Goal: Navigation & Orientation: Find specific page/section

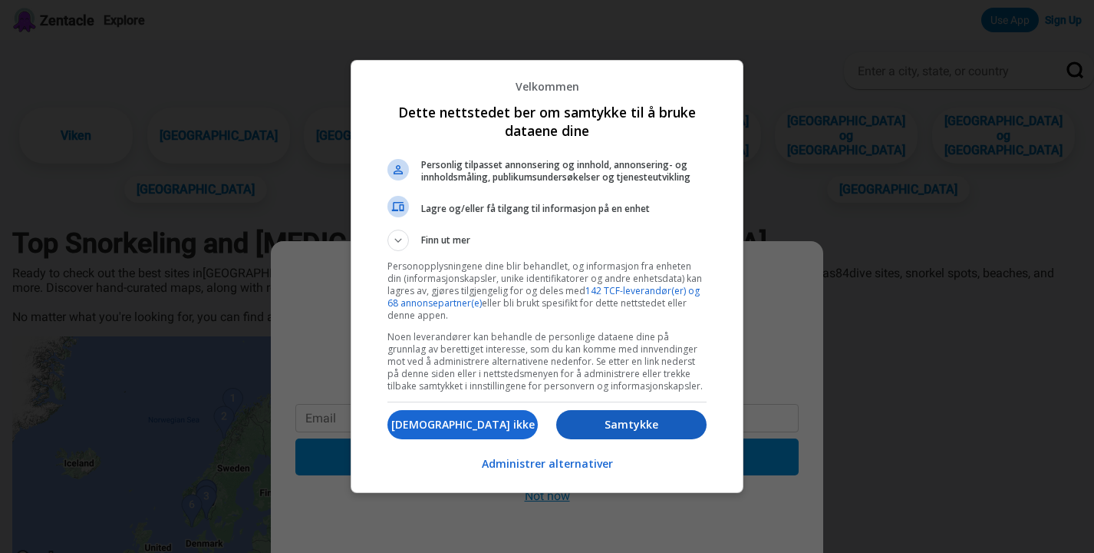
click at [592, 431] on p "Samtykke" at bounding box center [631, 424] width 150 height 15
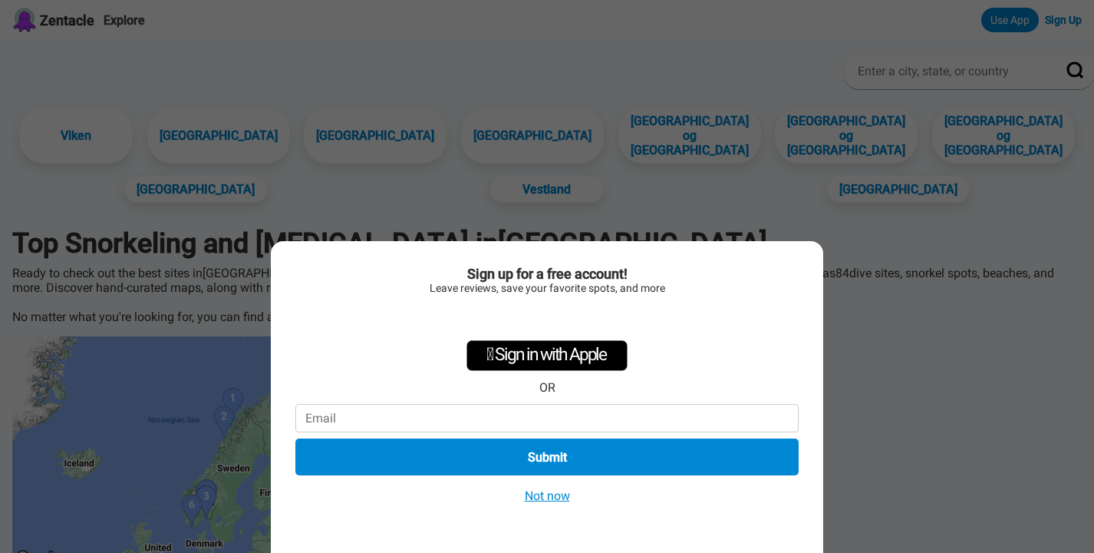
click at [555, 495] on button "Not now" at bounding box center [547, 495] width 54 height 16
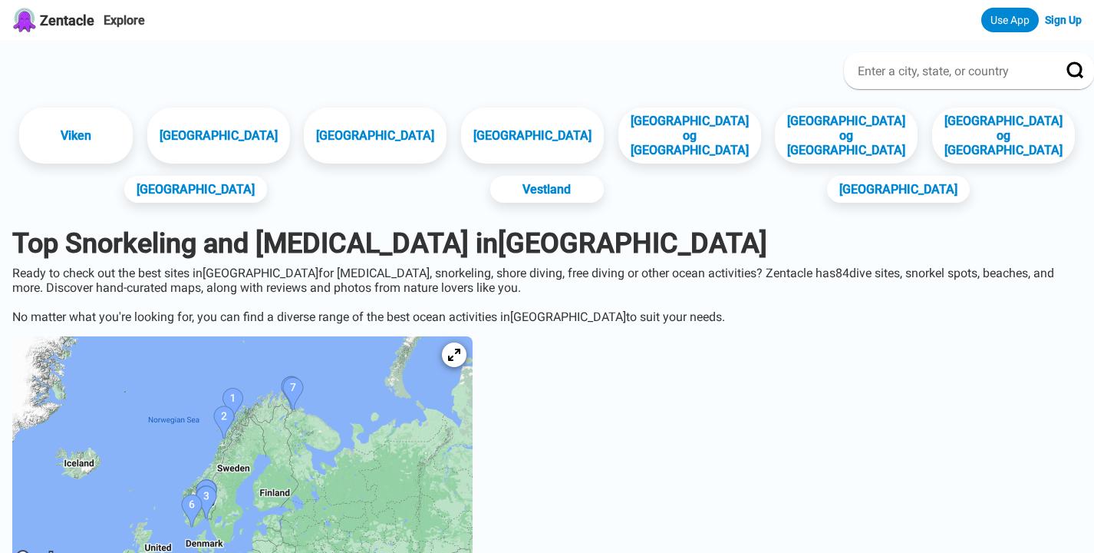
drag, startPoint x: 573, startPoint y: 448, endPoint x: 580, endPoint y: 366, distance: 82.4
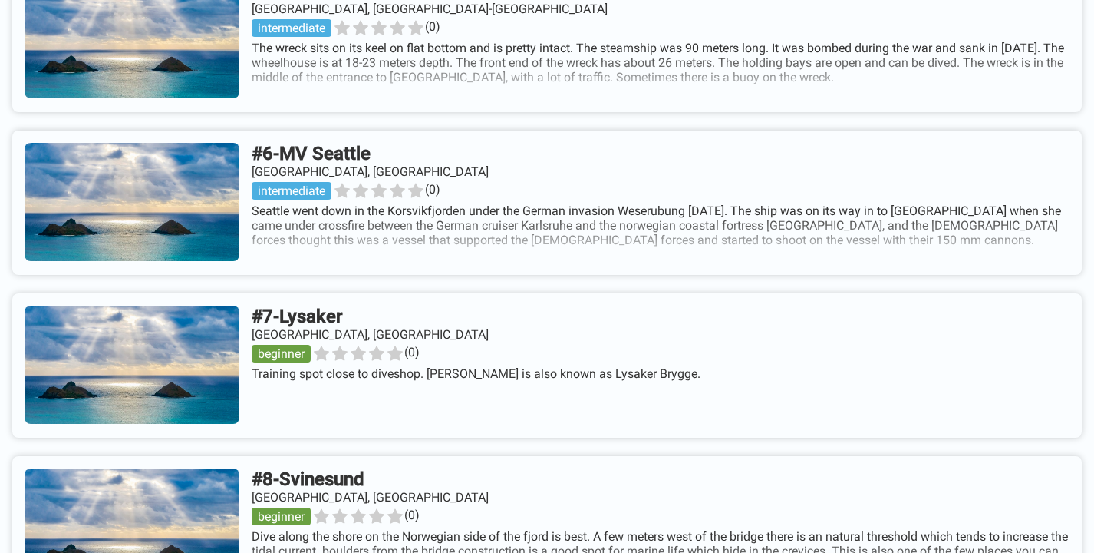
scroll to position [1584, 0]
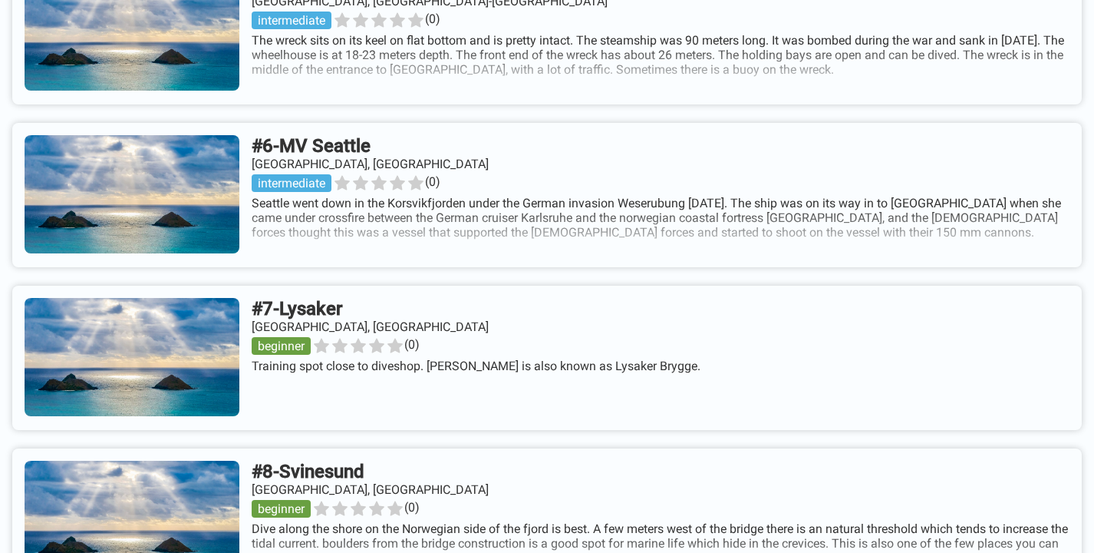
click at [371, 303] on link at bounding box center [547, 358] width 1070 height 144
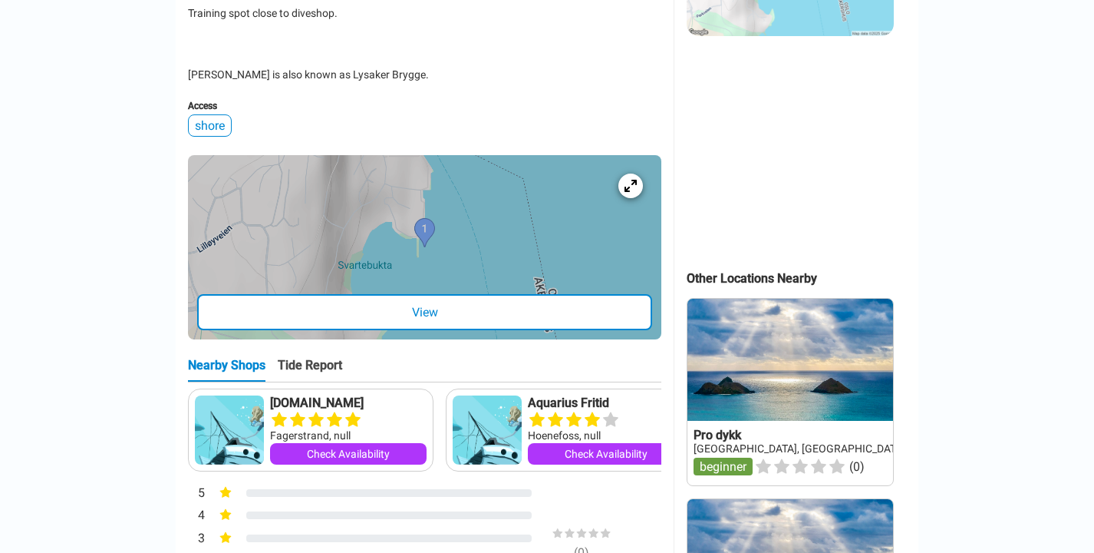
scroll to position [485, 0]
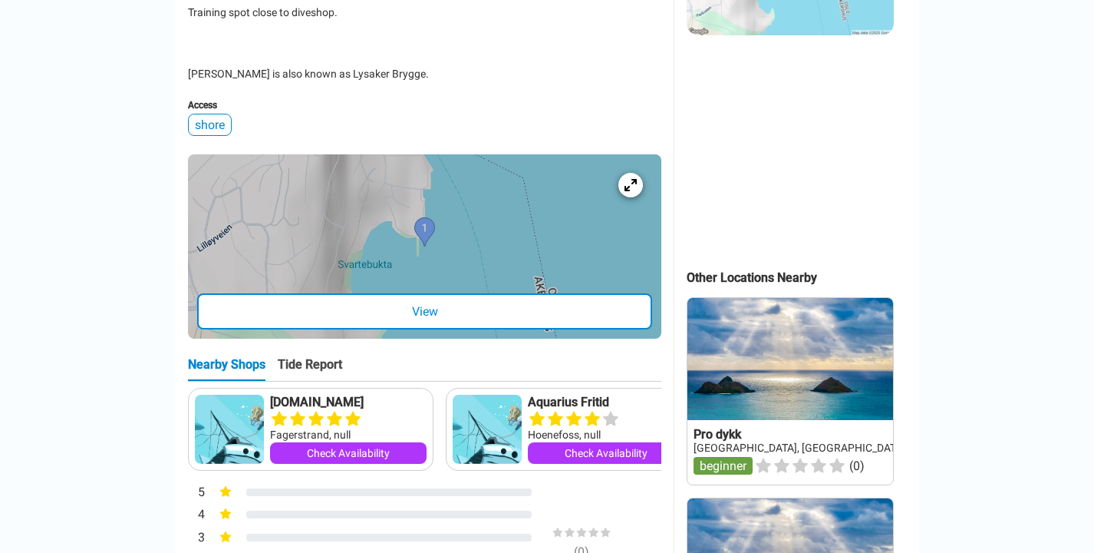
click at [300, 403] on link "[DOMAIN_NAME]" at bounding box center [348, 402] width 157 height 15
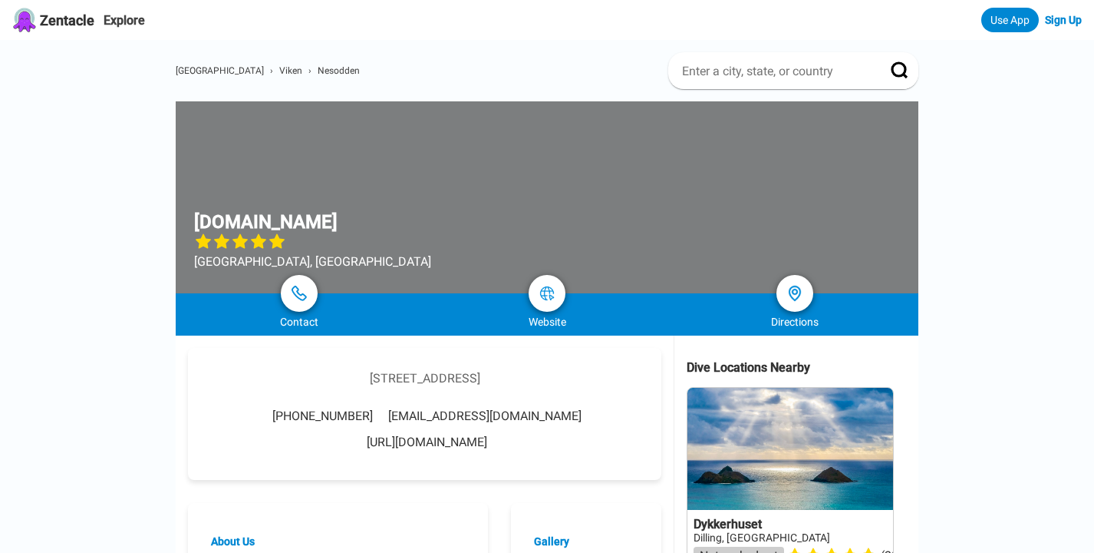
drag, startPoint x: 354, startPoint y: 221, endPoint x: 348, endPoint y: 227, distance: 8.2
click at [348, 227] on div at bounding box center [547, 197] width 743 height 192
copy h1 "[DOMAIN_NAME]"
drag, startPoint x: 199, startPoint y: 223, endPoint x: 345, endPoint y: 223, distance: 146.6
click at [338, 223] on h1 "[DOMAIN_NAME]" at bounding box center [266, 221] width 144 height 21
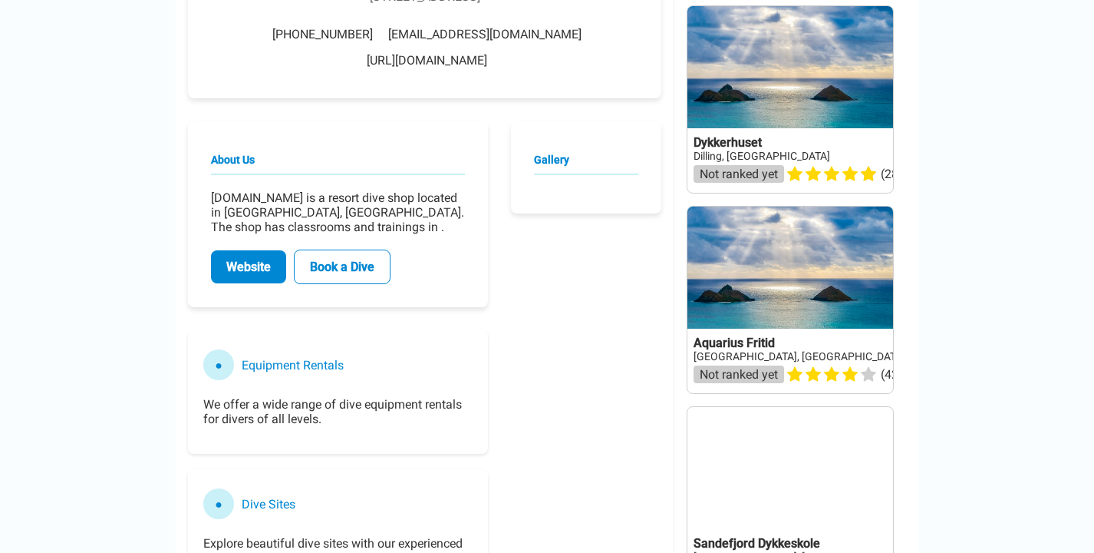
scroll to position [396, 0]
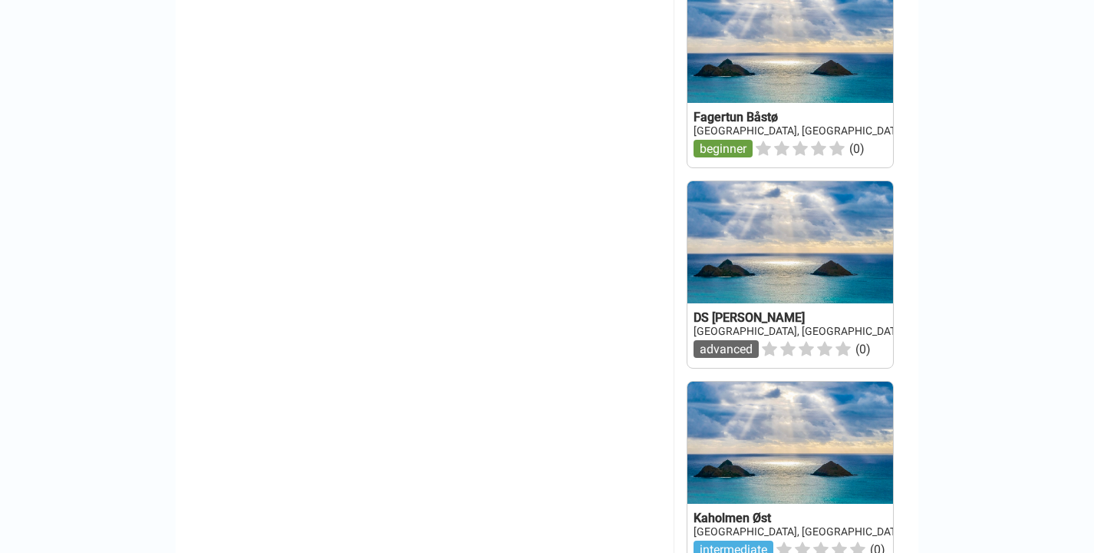
scroll to position [1204, 0]
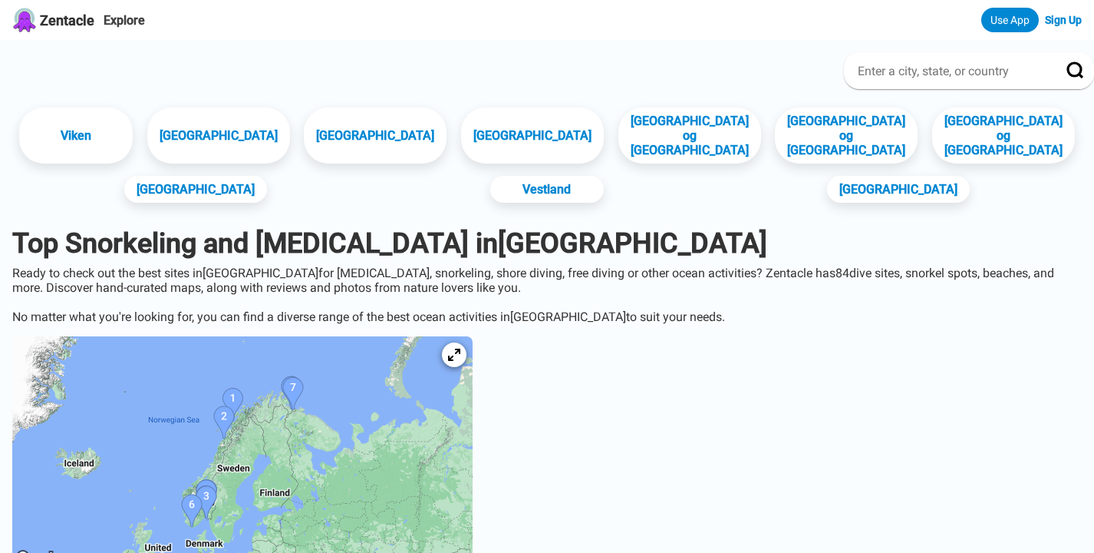
drag, startPoint x: 571, startPoint y: 449, endPoint x: 407, endPoint y: 423, distance: 166.3
click at [342, 378] on img at bounding box center [242, 451] width 461 height 230
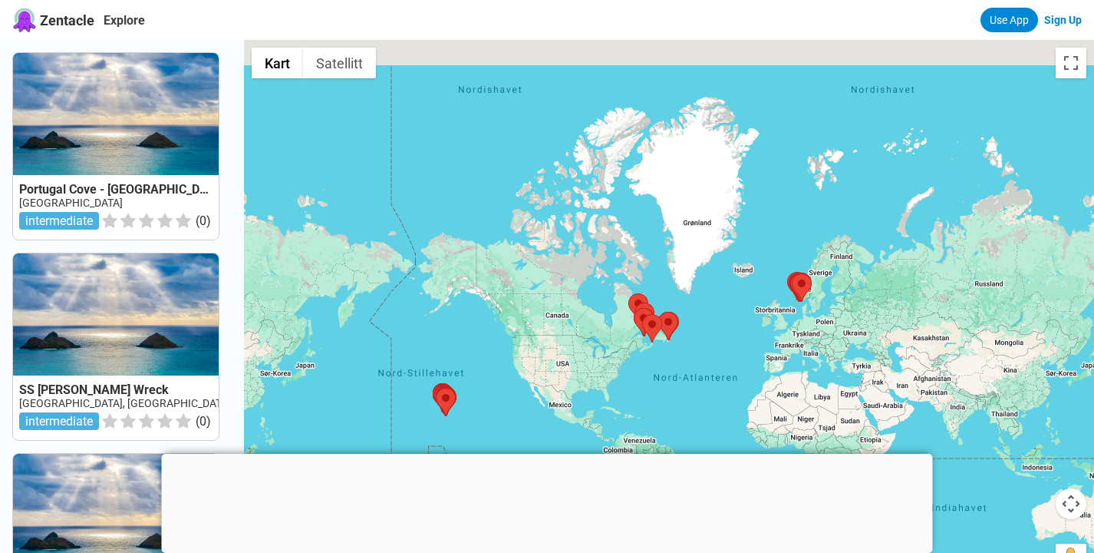
click at [549, 454] on div at bounding box center [547, 454] width 771 height 0
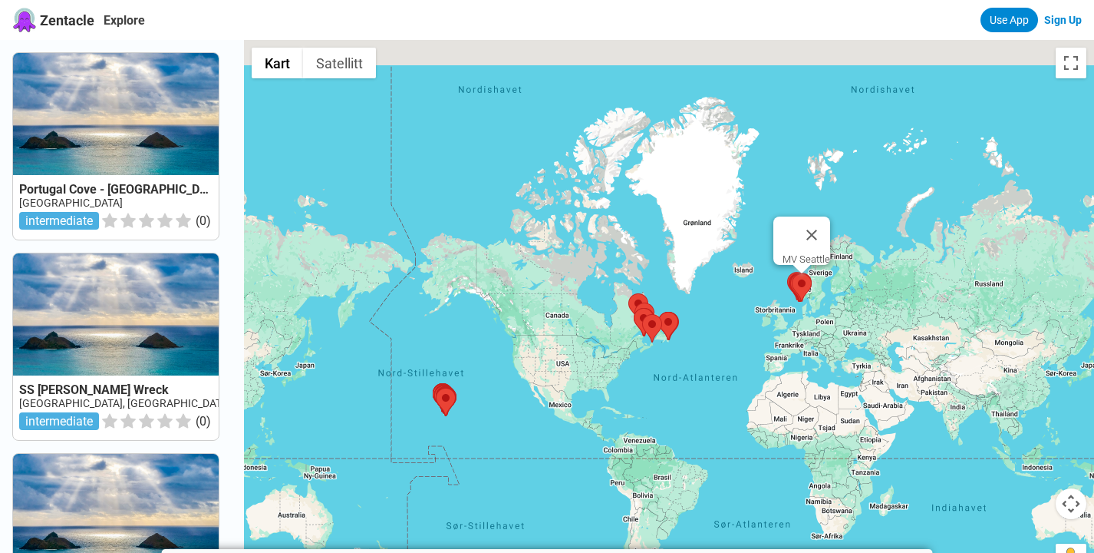
click at [792, 273] on area at bounding box center [792, 273] width 0 height 0
